Goal: Task Accomplishment & Management: Manage account settings

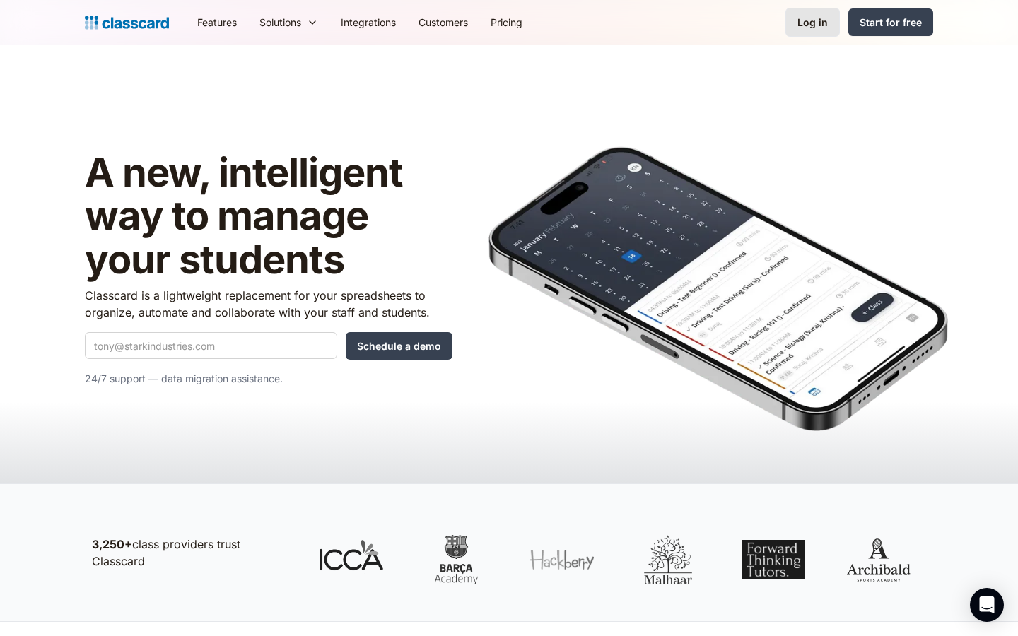
click at [807, 22] on div "Log in" at bounding box center [812, 22] width 30 height 15
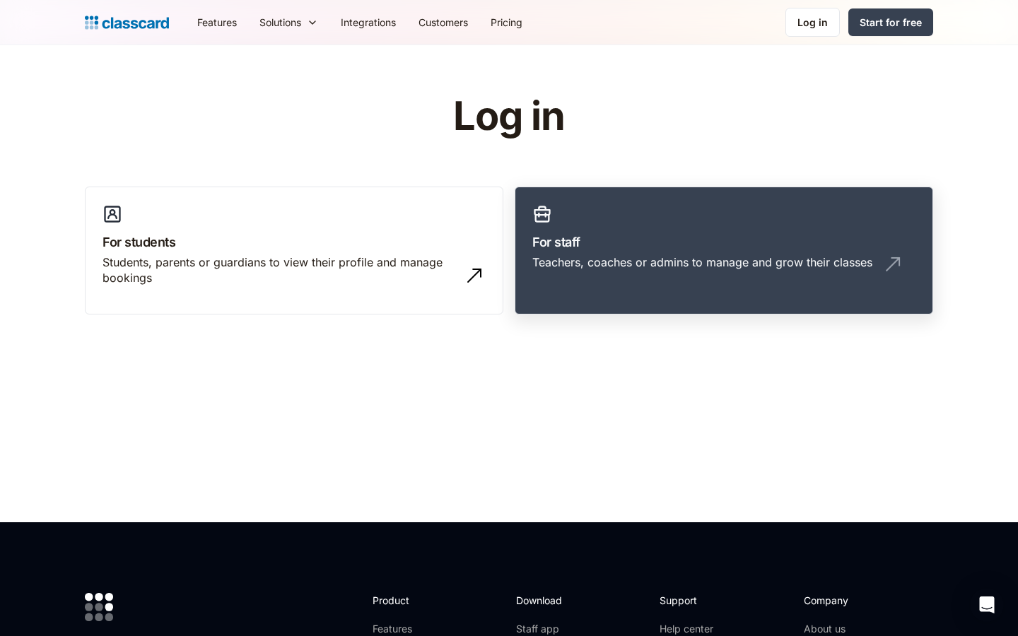
click at [640, 215] on link "For staff Teachers, coaches or admins to manage and grow their classes" at bounding box center [724, 251] width 418 height 129
